Goal: Task Accomplishment & Management: Complete application form

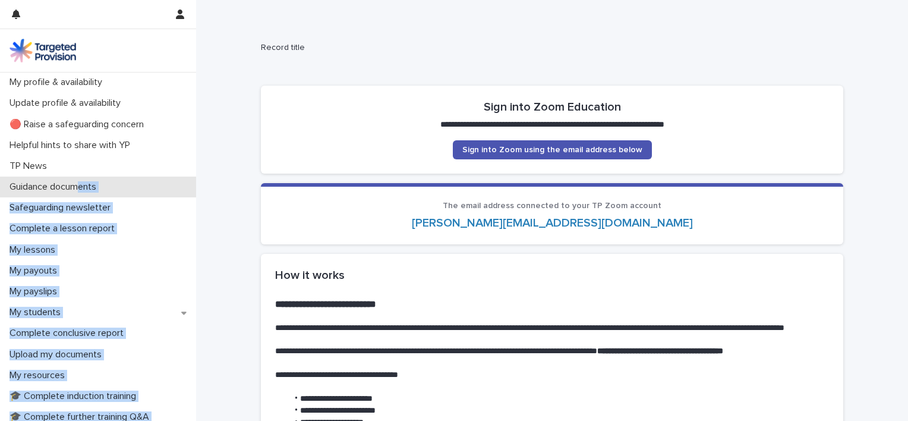
drag, startPoint x: 255, startPoint y: 52, endPoint x: 77, endPoint y: 194, distance: 228.3
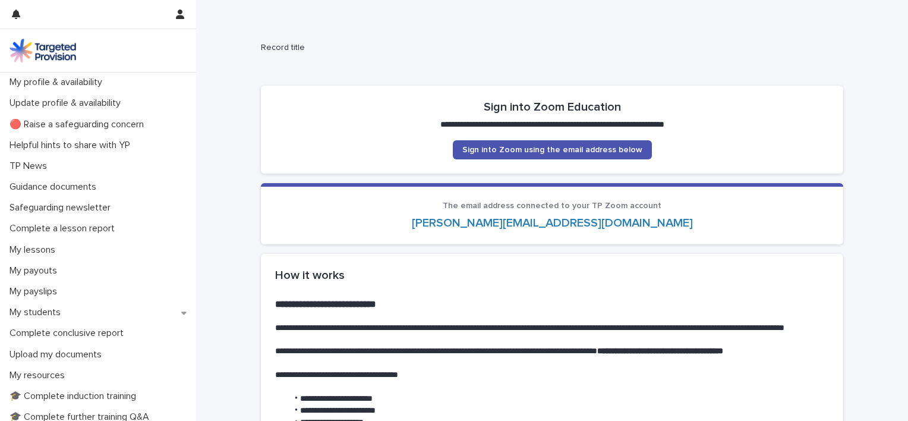
drag, startPoint x: 77, startPoint y: 194, endPoint x: 254, endPoint y: 86, distance: 207.8
click at [83, 225] on p "Complete a lesson report" at bounding box center [64, 228] width 119 height 11
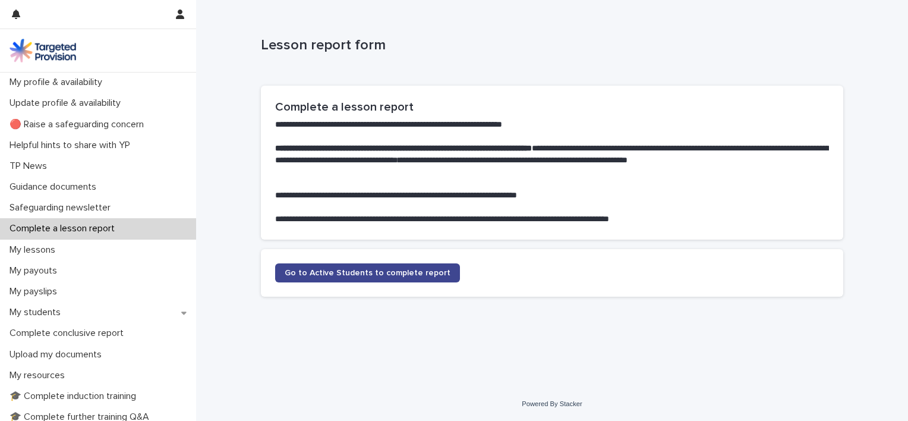
click at [335, 273] on span "Go to Active Students to complete report" at bounding box center [368, 273] width 166 height 8
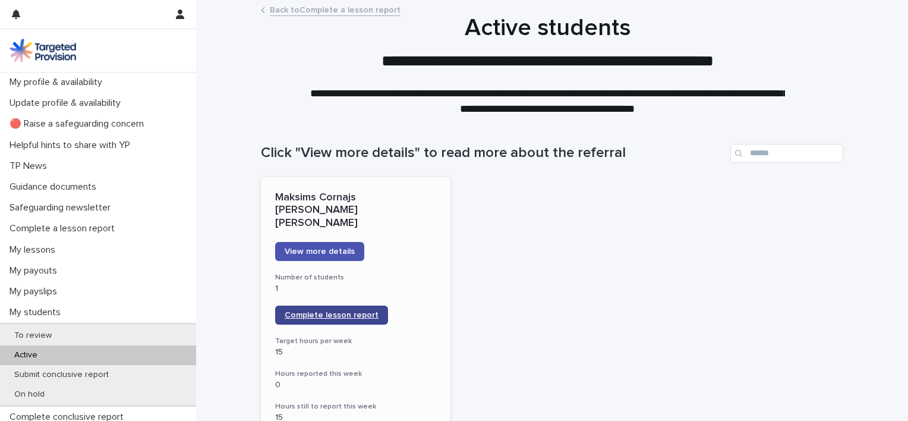
click at [340, 311] on span "Complete lesson report" at bounding box center [332, 315] width 94 height 8
